Goal: Task Accomplishment & Management: Use online tool/utility

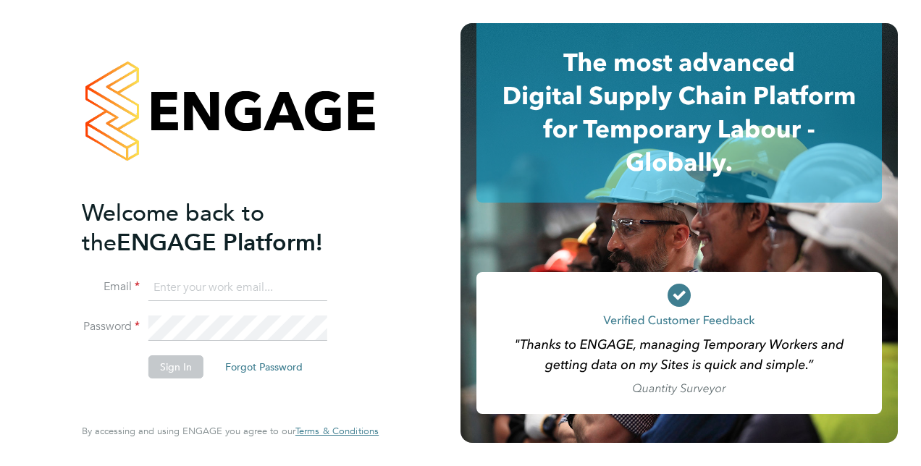
type input "hannah.cornford@vistry.co.uk"
click at [175, 368] on button "Sign In" at bounding box center [175, 367] width 55 height 23
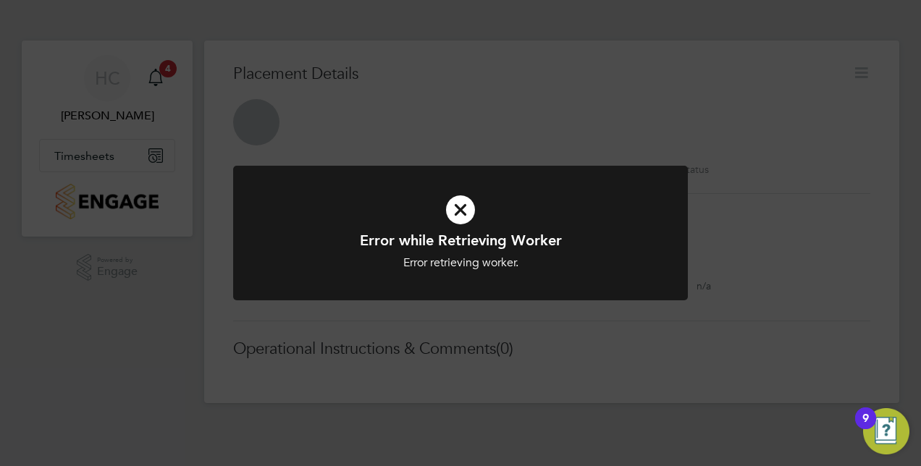
click at [77, 156] on div "Error while Retrieving Worker Error retrieving worker. Cancel Okay" at bounding box center [460, 233] width 921 height 466
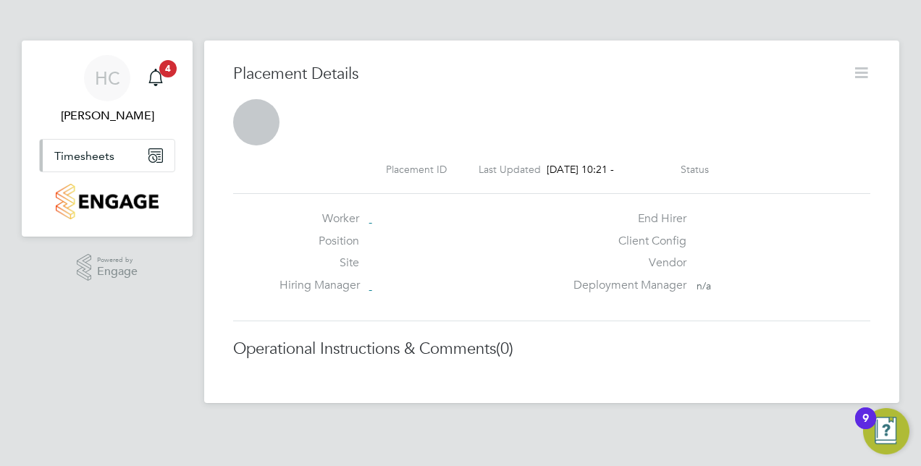
click at [90, 145] on button "Timesheets" at bounding box center [107, 156] width 135 height 32
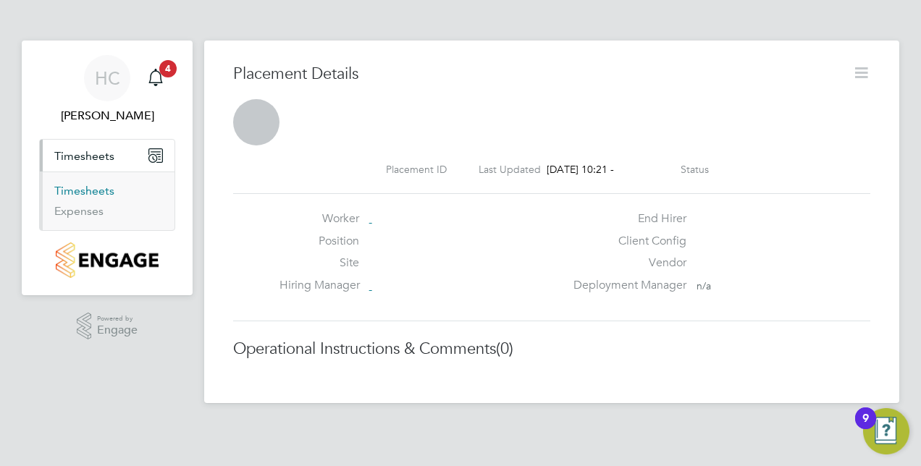
click at [93, 188] on link "Timesheets" at bounding box center [84, 191] width 60 height 14
